Goal: Check status: Check status

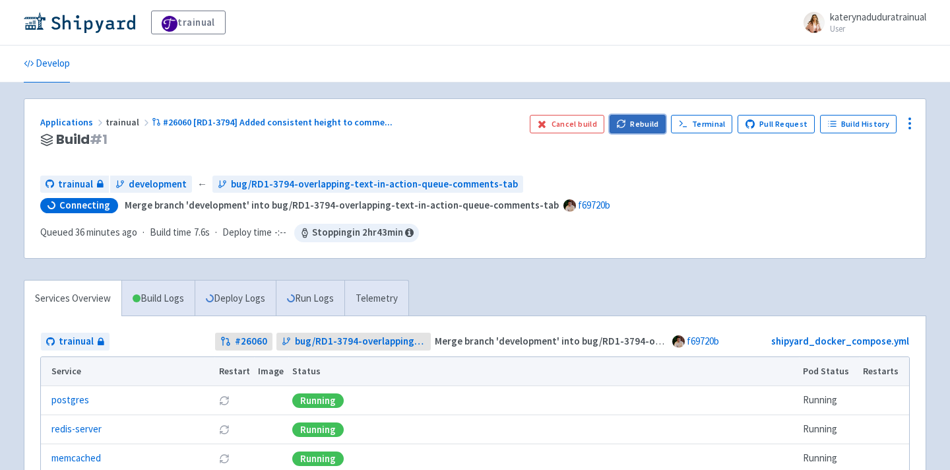
click at [648, 118] on button "Rebuild" at bounding box center [637, 124] width 57 height 18
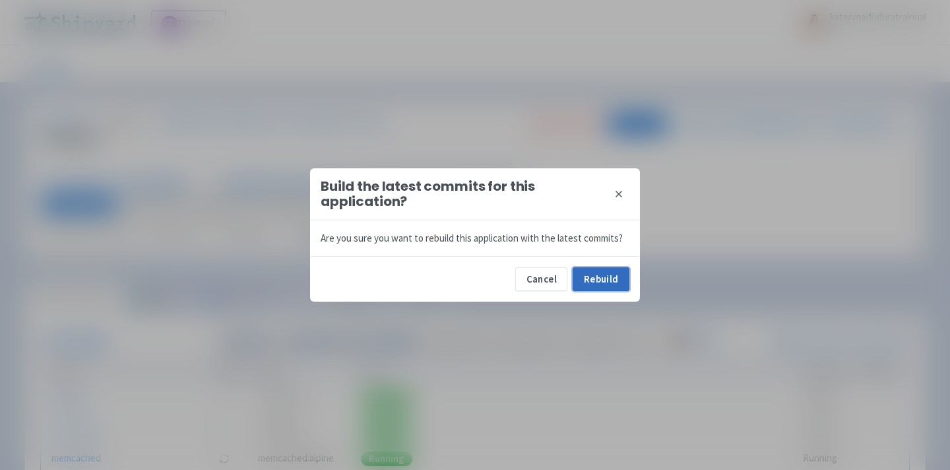
click at [602, 283] on button "Rebuild" at bounding box center [601, 279] width 57 height 24
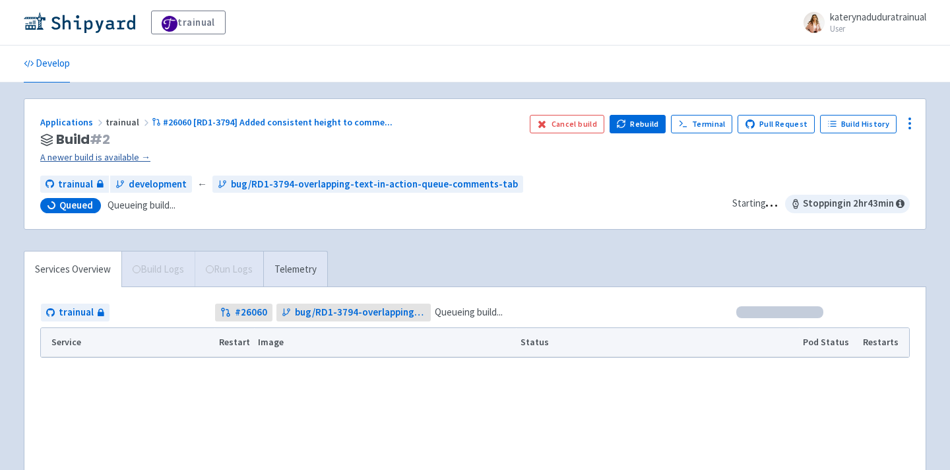
click at [100, 160] on link "A newer build is available →" at bounding box center [279, 157] width 479 height 15
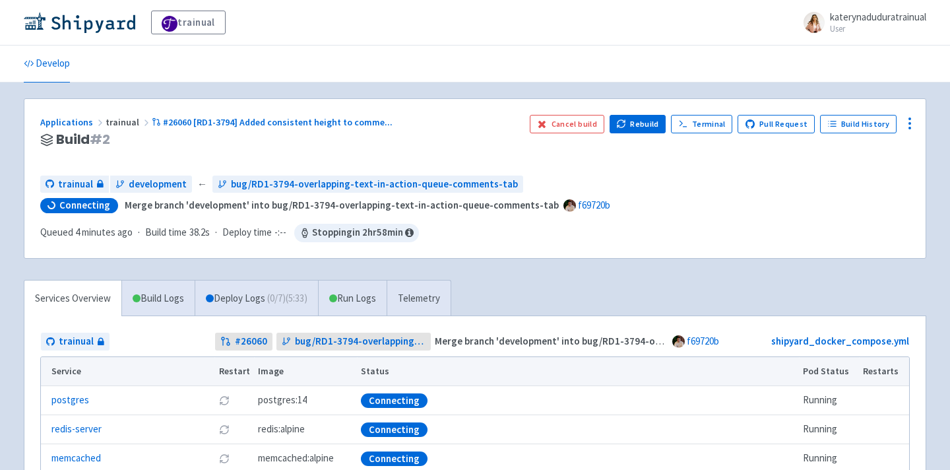
click at [391, 93] on div "trainual katerynaduduratrainual User Profile Sign out Develop" at bounding box center [475, 327] width 950 height 654
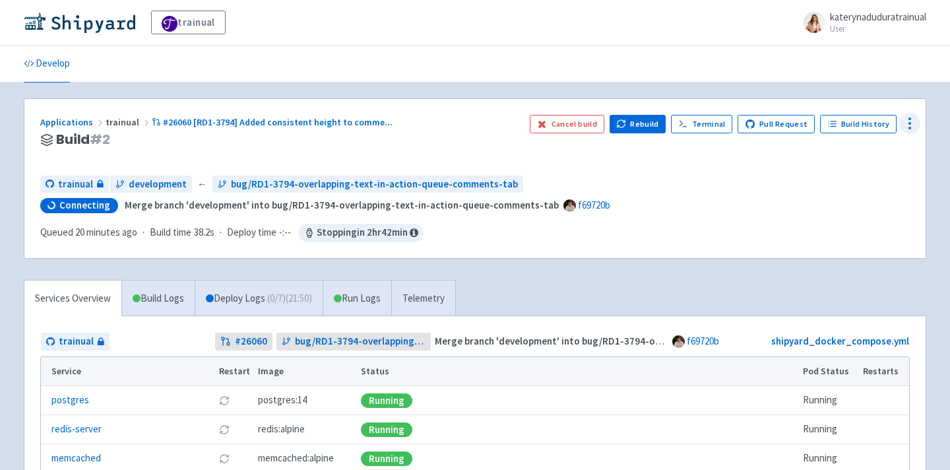
click at [918, 120] on div at bounding box center [909, 123] width 21 height 21
click at [762, 188] on div "trainual development ← bug/RD1-3794-overlapping-text-in-action-queue-comments-t…" at bounding box center [474, 184] width 869 height 18
click at [90, 24] on img at bounding box center [79, 22] width 111 height 21
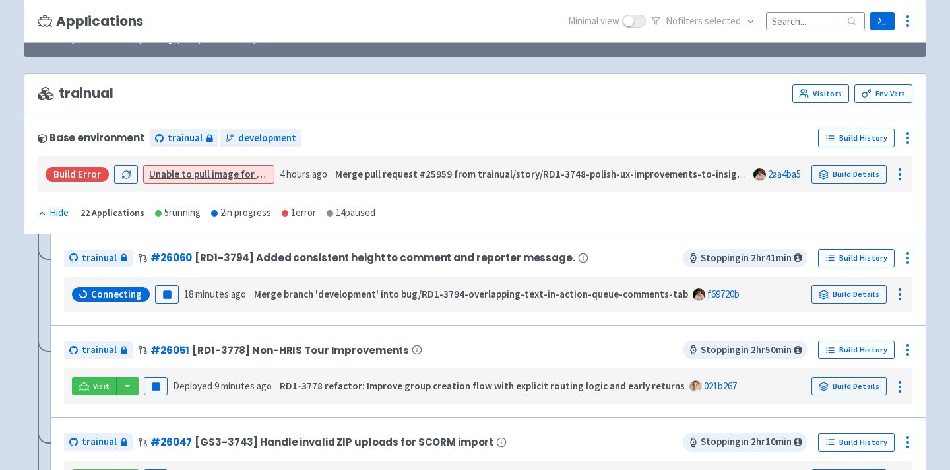
scroll to position [123, 0]
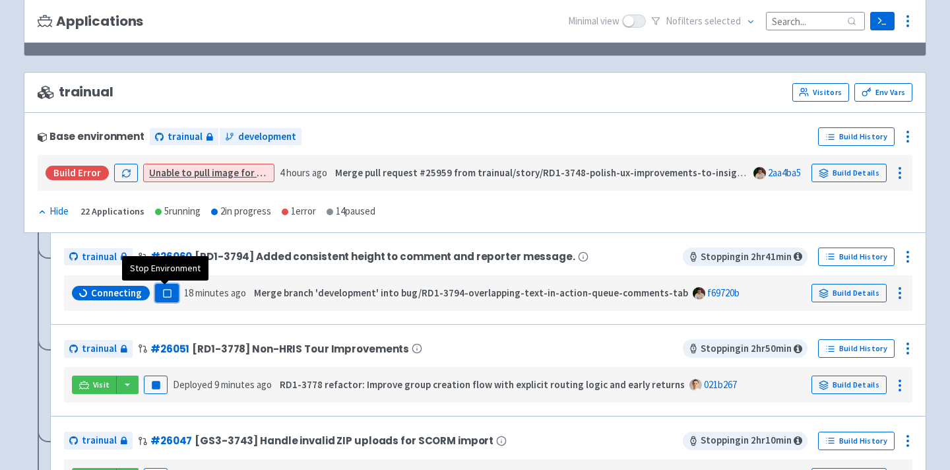
click at [175, 292] on button "Pause" at bounding box center [167, 293] width 24 height 18
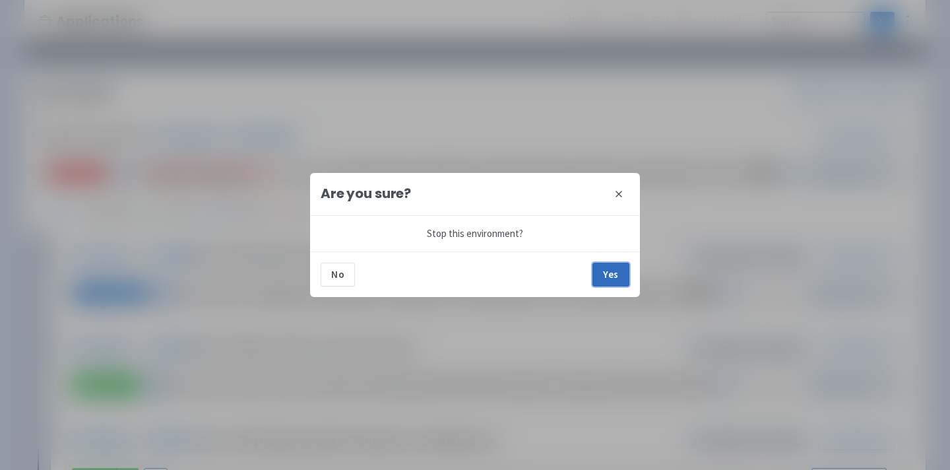
click at [596, 266] on button "Yes" at bounding box center [610, 275] width 37 height 24
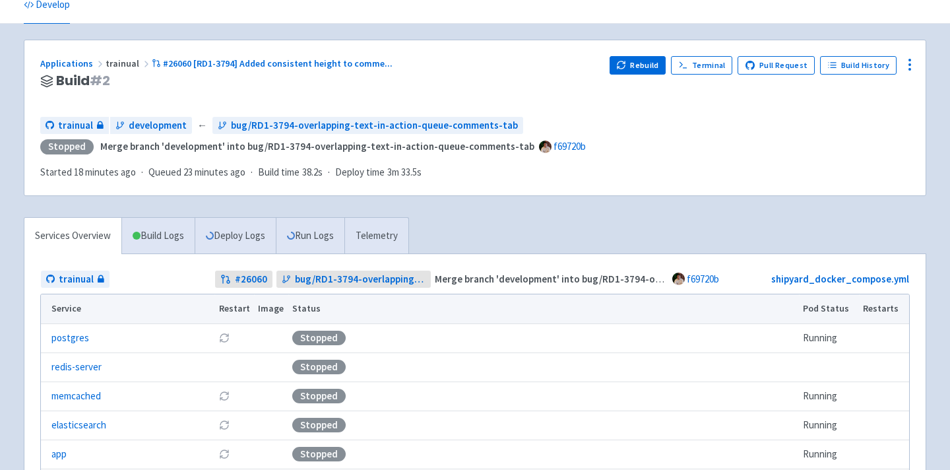
scroll to position [63, 0]
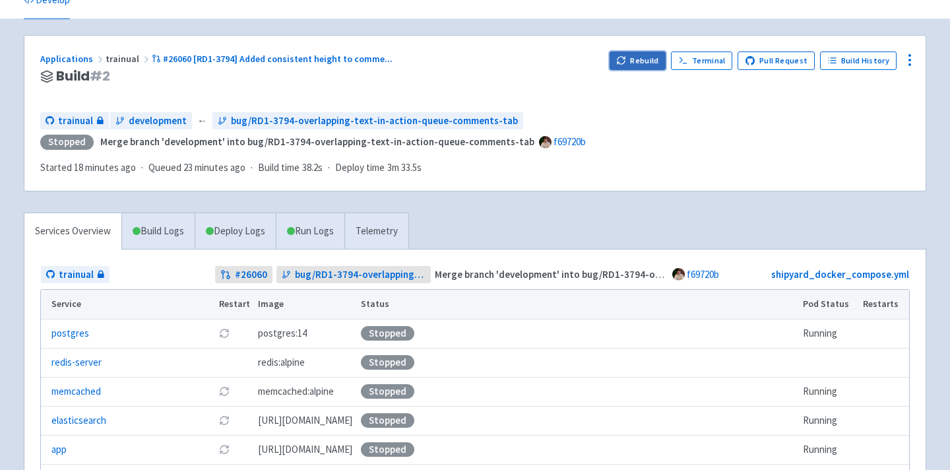
click at [643, 57] on button "Rebuild" at bounding box center [637, 60] width 57 height 18
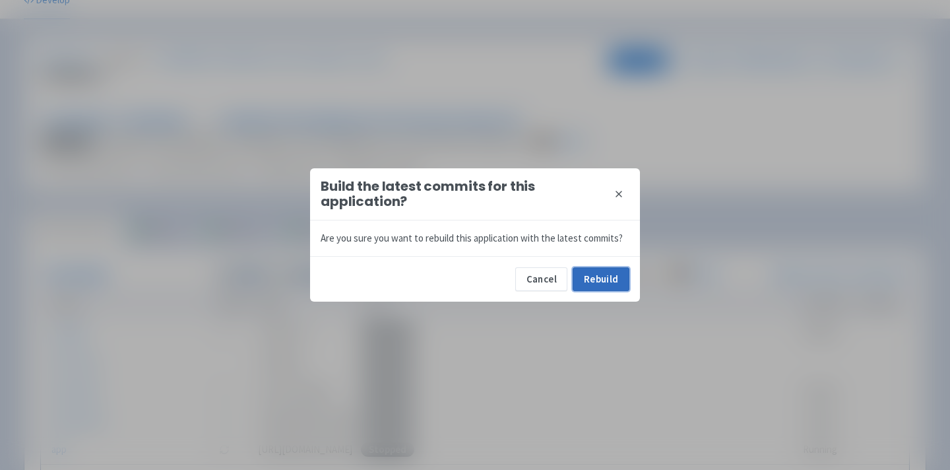
click at [610, 273] on button "Rebuild" at bounding box center [601, 279] width 57 height 24
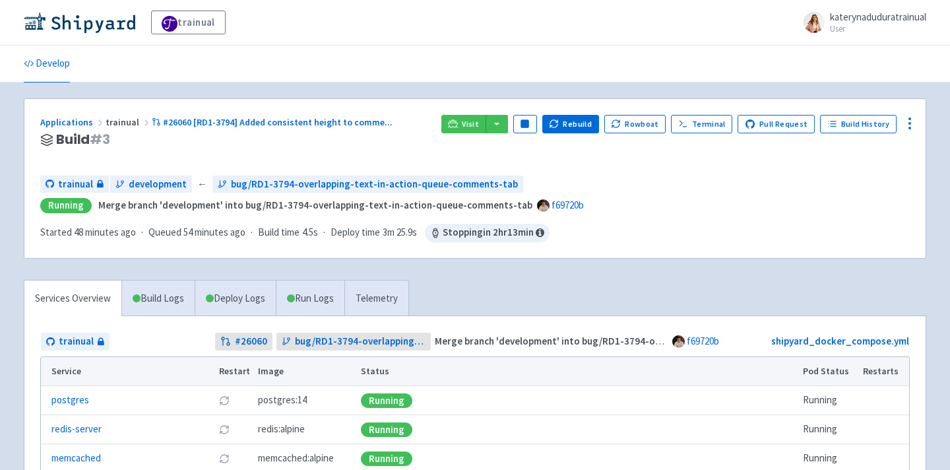
click at [600, 281] on div "Services Overview Build Logs Deploy Logs Run Logs Telemetry trainual # 26060 bu…" at bounding box center [475, 459] width 918 height 358
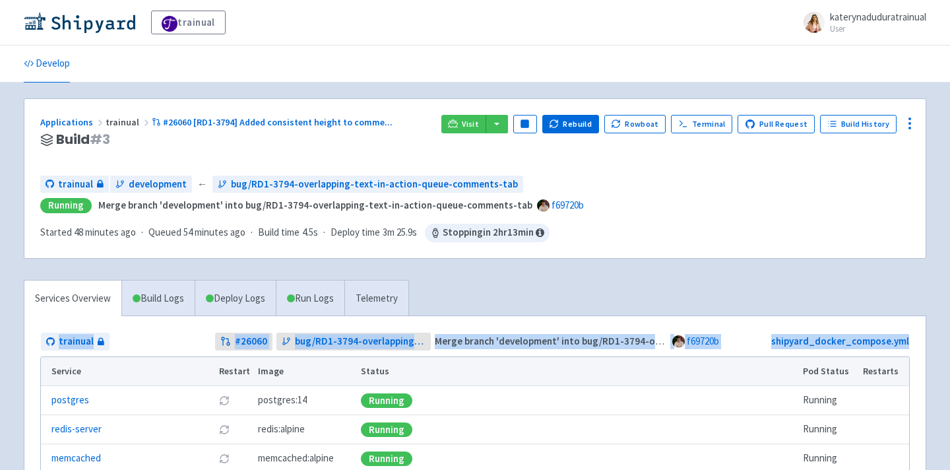
click at [504, 292] on div "Services Overview Build Logs Deploy Logs Run Logs Telemetry trainual # 26060 bu…" at bounding box center [475, 459] width 918 height 358
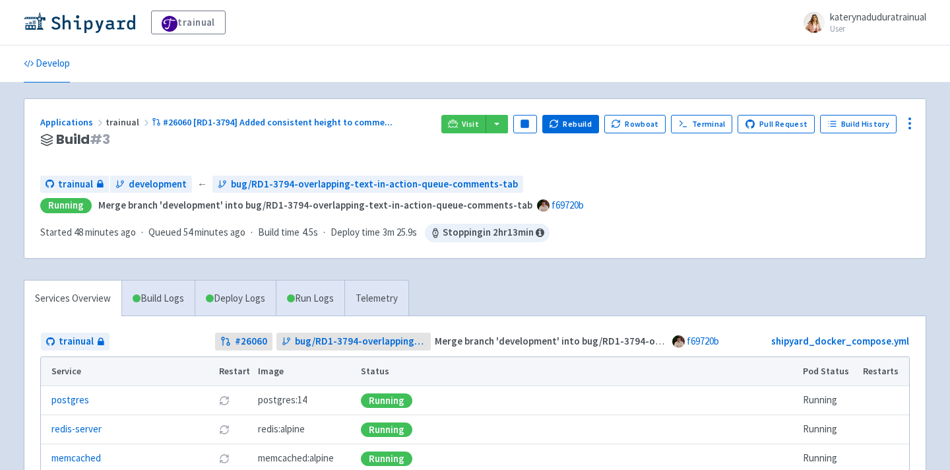
click at [504, 292] on div "Services Overview Build Logs Deploy Logs Run Logs Telemetry trainual # 26060 bu…" at bounding box center [475, 459] width 918 height 358
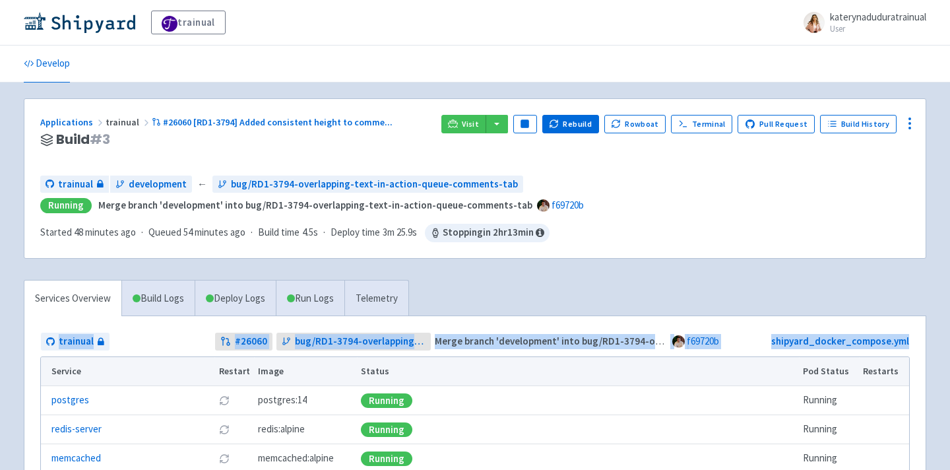
click at [572, 286] on div "Services Overview Build Logs Deploy Logs Run Logs Telemetry trainual # 26060 bu…" at bounding box center [475, 459] width 918 height 358
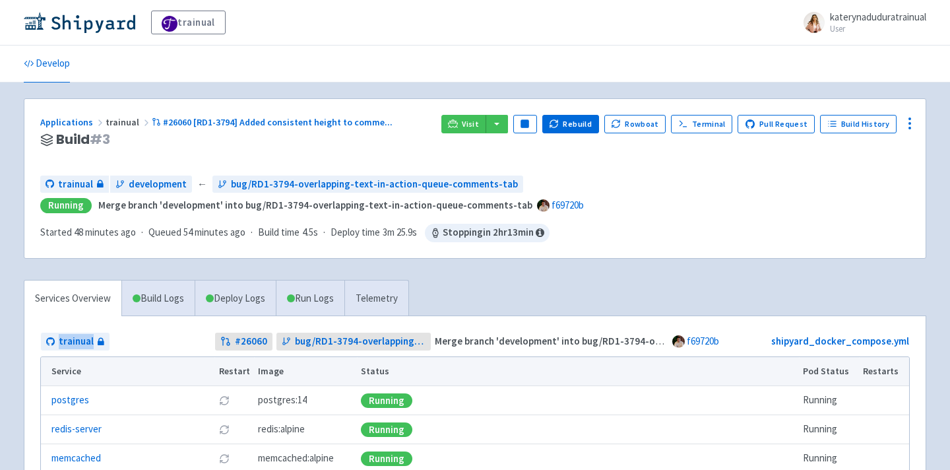
click at [572, 286] on div "Services Overview Build Logs Deploy Logs Run Logs Telemetry trainual # 26060 bu…" at bounding box center [475, 459] width 918 height 358
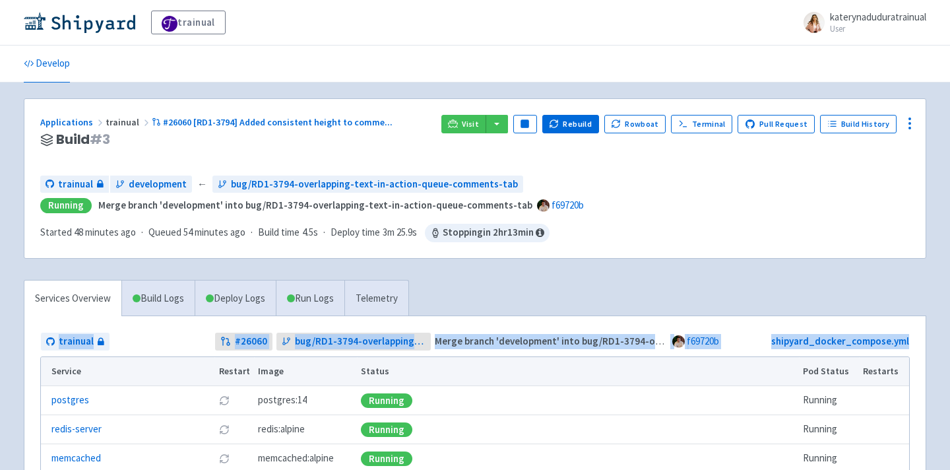
click at [404, 89] on div "trainual katerynaduduratrainual User Profile Sign out Develop" at bounding box center [475, 327] width 950 height 654
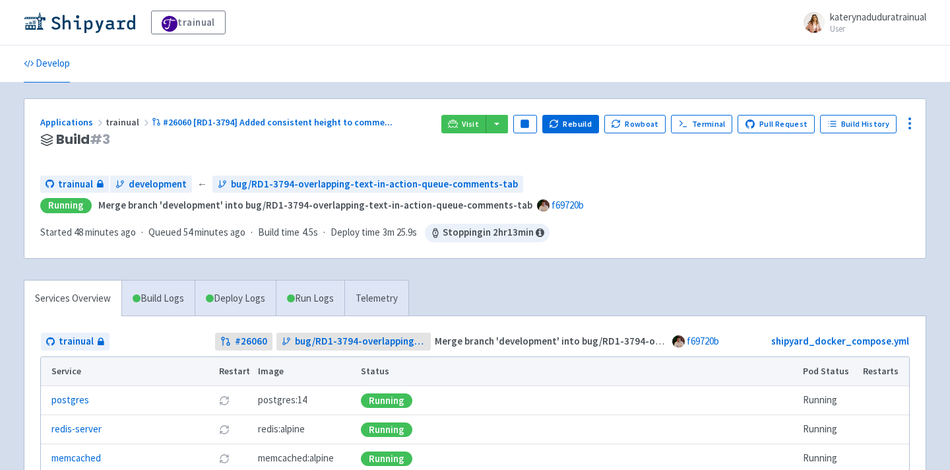
click at [404, 89] on div "trainual katerynaduduratrainual User Profile Sign out Develop" at bounding box center [475, 327] width 950 height 654
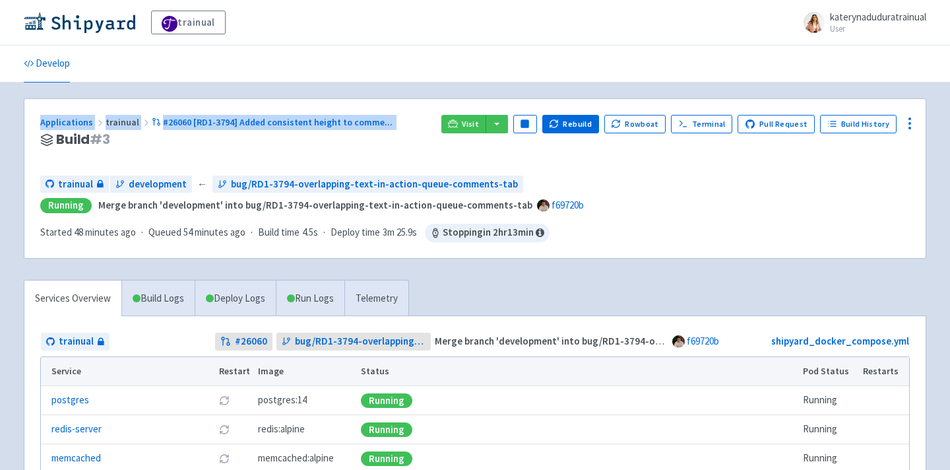
click at [528, 298] on div "Services Overview Build Logs Deploy Logs Run Logs Telemetry trainual # 26060 bu…" at bounding box center [475, 459] width 918 height 358
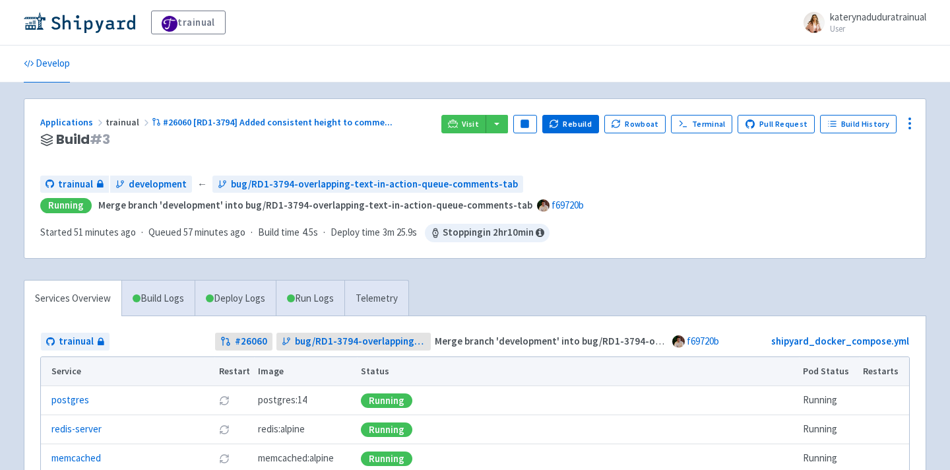
click at [535, 274] on div "Applications trainual #26060 [RD1-3794] Added consistent height to comme ... Bu…" at bounding box center [475, 368] width 902 height 540
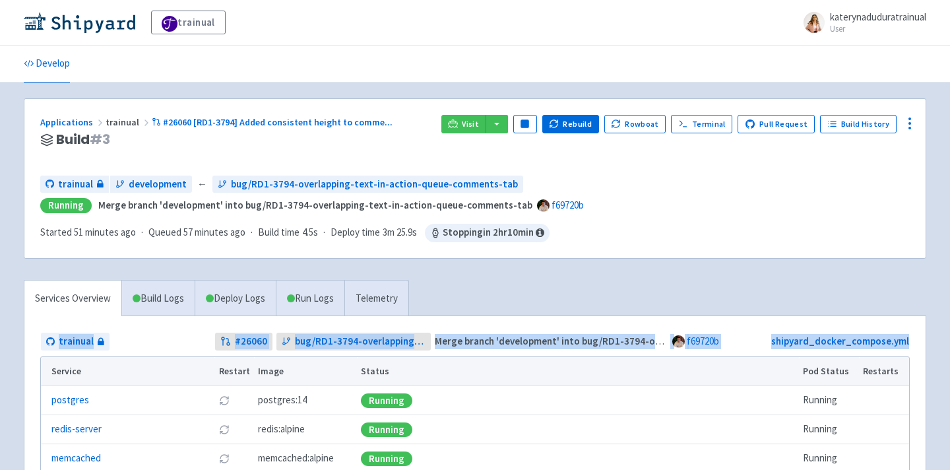
click at [592, 269] on div "Applications trainual #26060 [RD1-3794] Added consistent height to comme ... Bu…" at bounding box center [475, 368] width 902 height 540
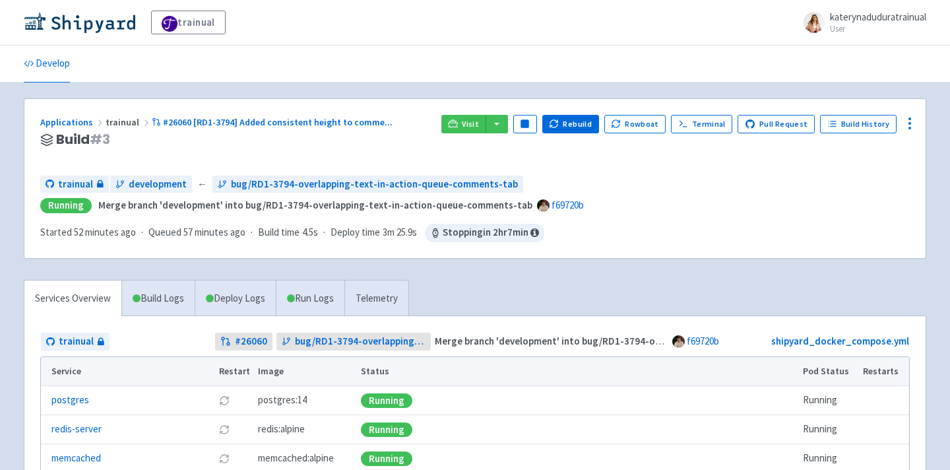
click at [407, 237] on span "3m 25.9s" at bounding box center [400, 232] width 34 height 15
click at [447, 314] on div "Services Overview Build Logs Deploy Logs Run Logs Telemetry trainual # 26060 bu…" at bounding box center [475, 459] width 918 height 358
click at [681, 212] on span "Running Merge branch 'development' into bug/RD1-3794-overlapping-text-in-action…" at bounding box center [474, 205] width 869 height 15
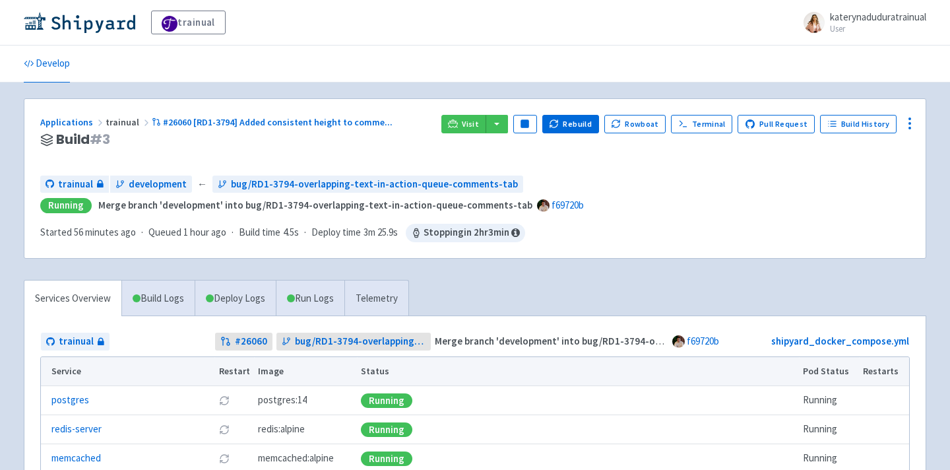
click at [681, 212] on span "Running Merge branch 'development' into bug/RD1-3794-overlapping-text-in-action…" at bounding box center [474, 205] width 869 height 15
click at [499, 123] on button "button" at bounding box center [496, 124] width 22 height 18
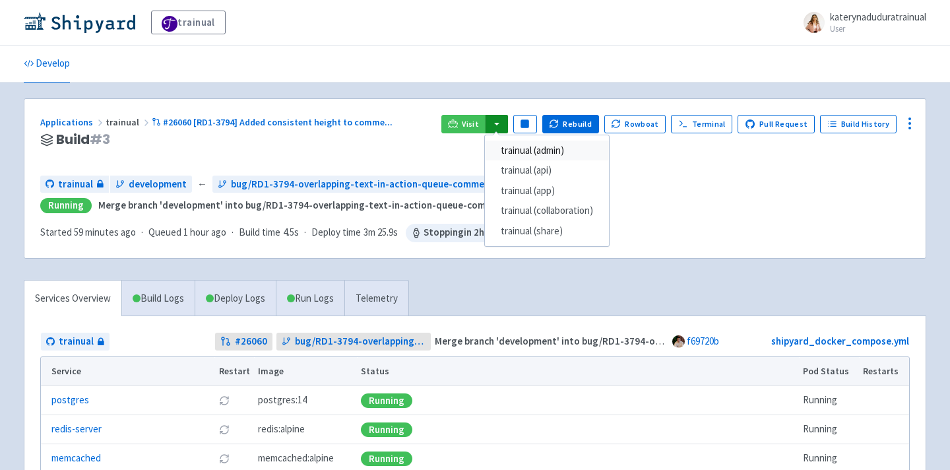
click at [566, 158] on link "trainual (admin)" at bounding box center [547, 150] width 124 height 20
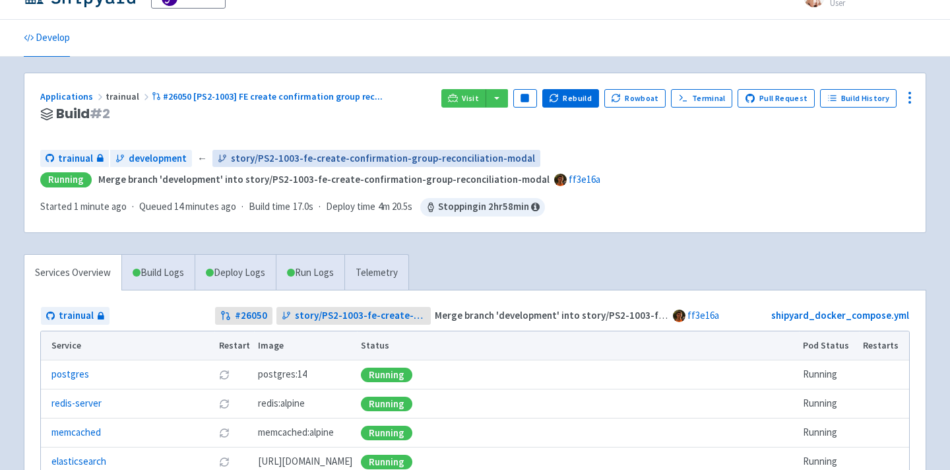
scroll to position [29, 0]
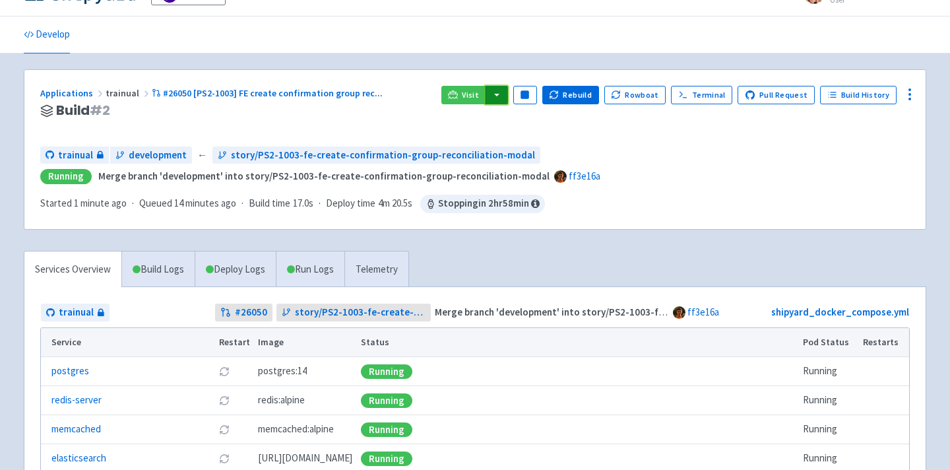
click at [505, 88] on button "button" at bounding box center [496, 95] width 22 height 18
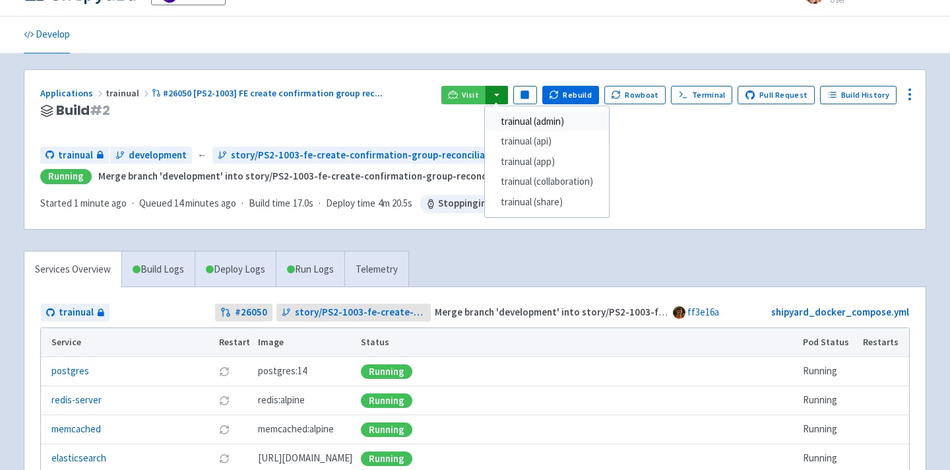
click at [544, 125] on link "trainual (admin)" at bounding box center [547, 121] width 124 height 20
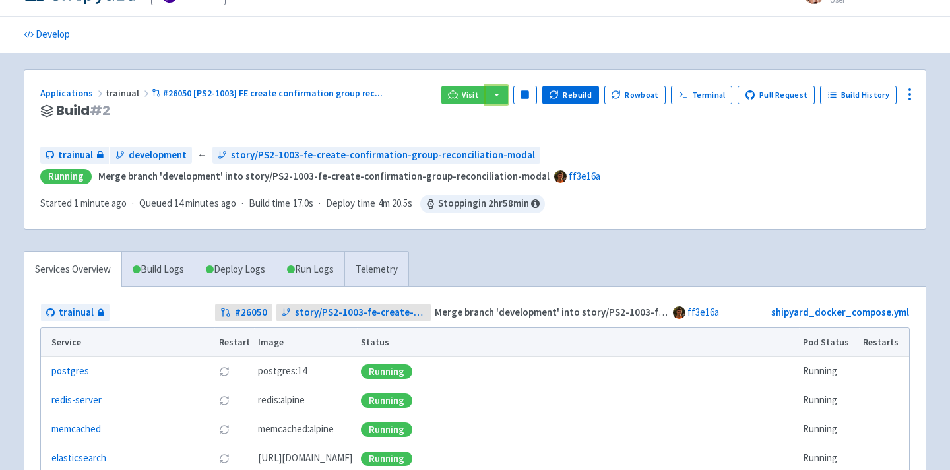
scroll to position [0, 0]
